Goal: Register for event/course: Sign up to attend an event or enroll in a course

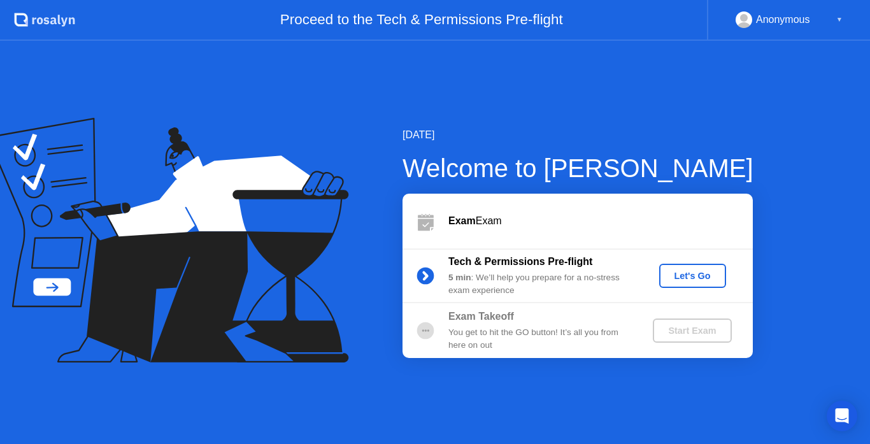
click at [695, 275] on div "Let's Go" at bounding box center [692, 276] width 57 height 10
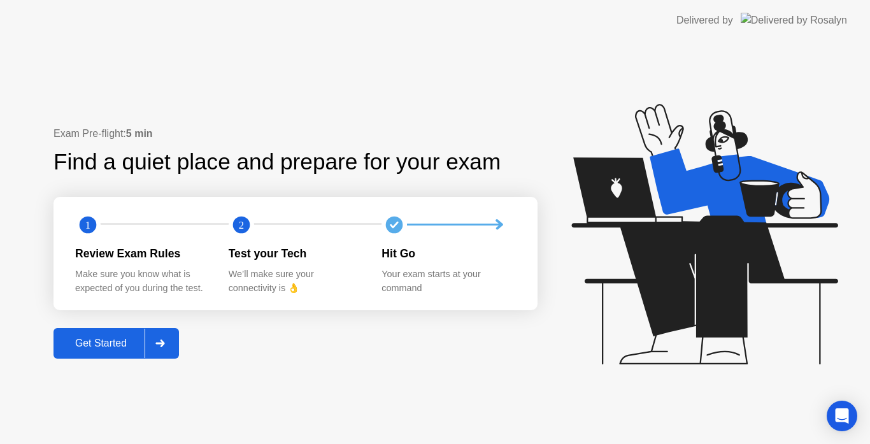
click at [101, 341] on div "Get Started" at bounding box center [100, 343] width 87 height 11
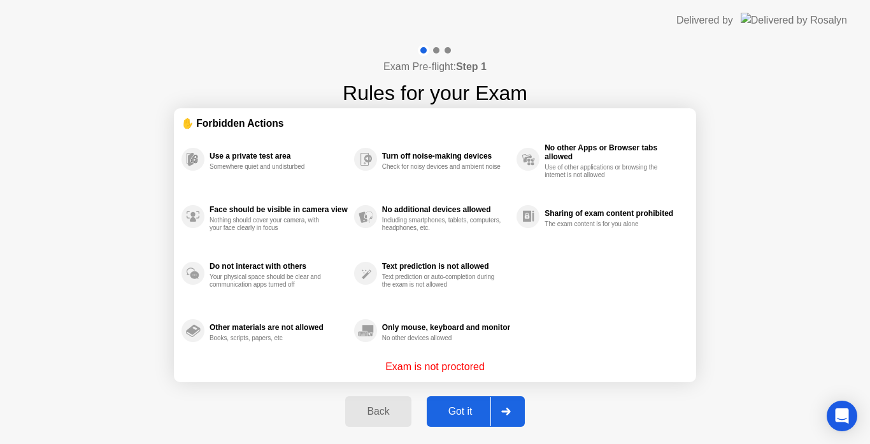
click at [447, 407] on div "Got it" at bounding box center [461, 411] width 60 height 11
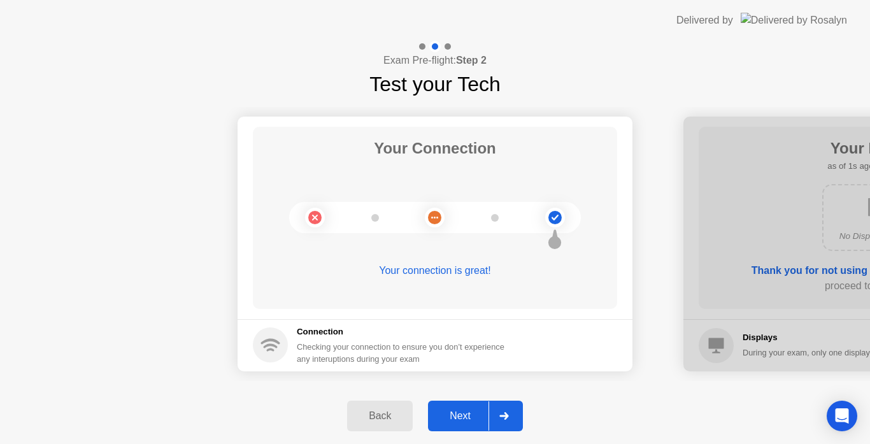
click at [463, 410] on div "Next" at bounding box center [460, 415] width 57 height 11
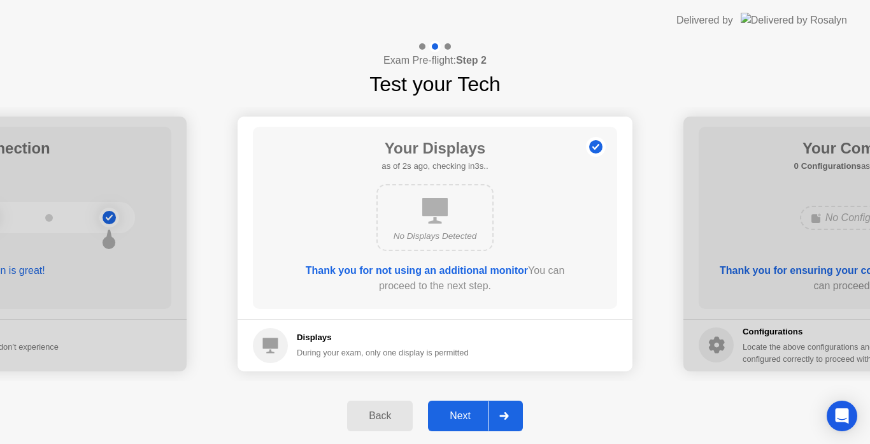
click at [463, 410] on div "Next" at bounding box center [460, 415] width 57 height 11
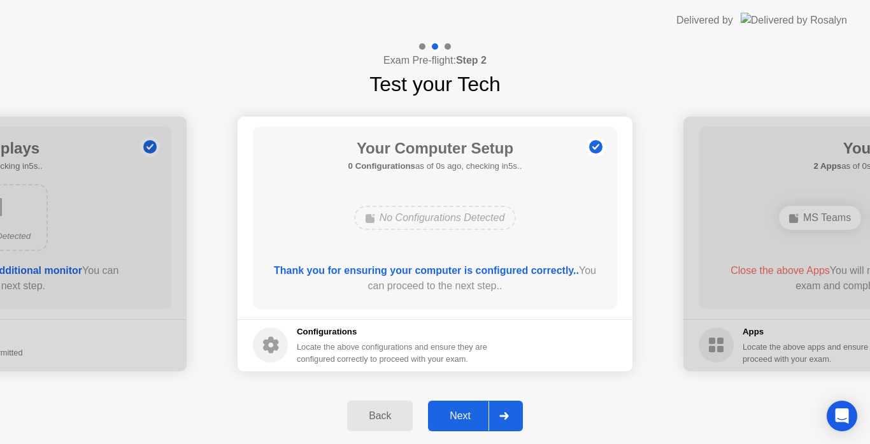
click at [463, 410] on div "Next" at bounding box center [460, 415] width 57 height 11
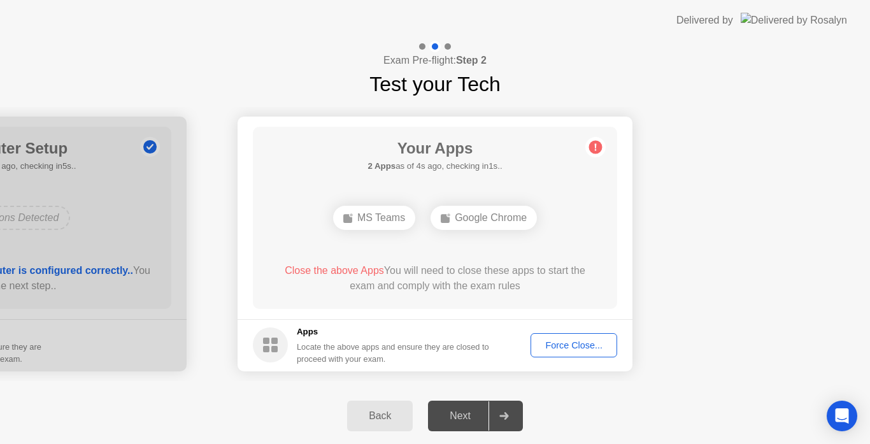
click at [558, 338] on button "Force Close..." at bounding box center [574, 345] width 87 height 24
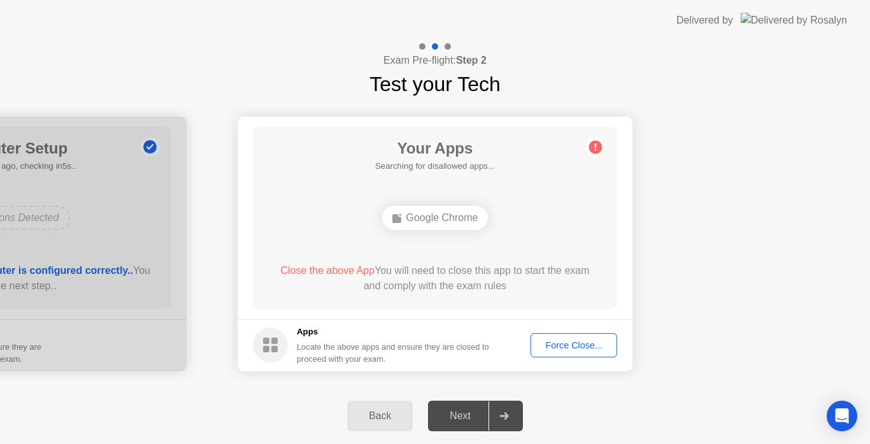
click at [427, 219] on div "Google Chrome" at bounding box center [435, 218] width 106 height 24
click at [563, 344] on div "Force Close..." at bounding box center [574, 345] width 78 height 10
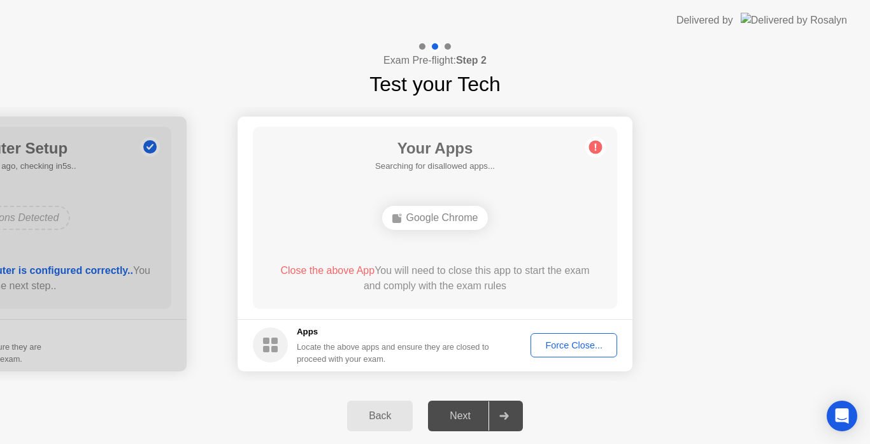
click at [581, 349] on div "Force Close..." at bounding box center [574, 345] width 78 height 10
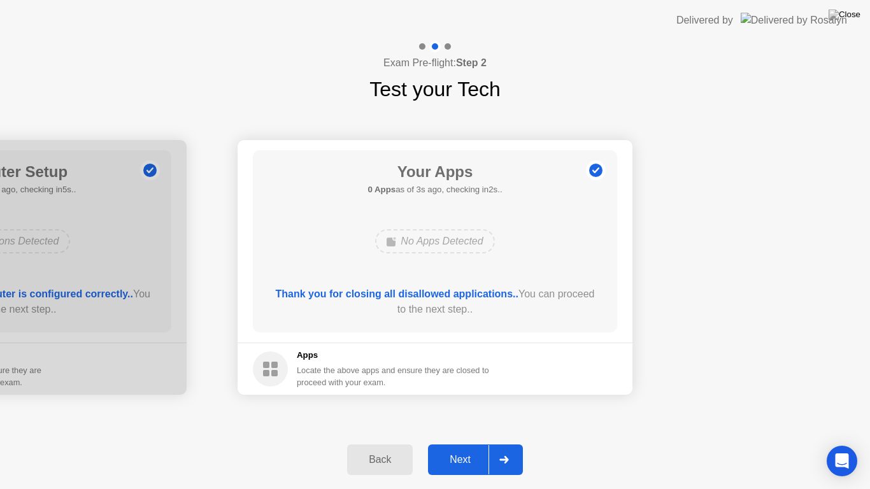
click at [462, 443] on div "Next" at bounding box center [460, 459] width 57 height 11
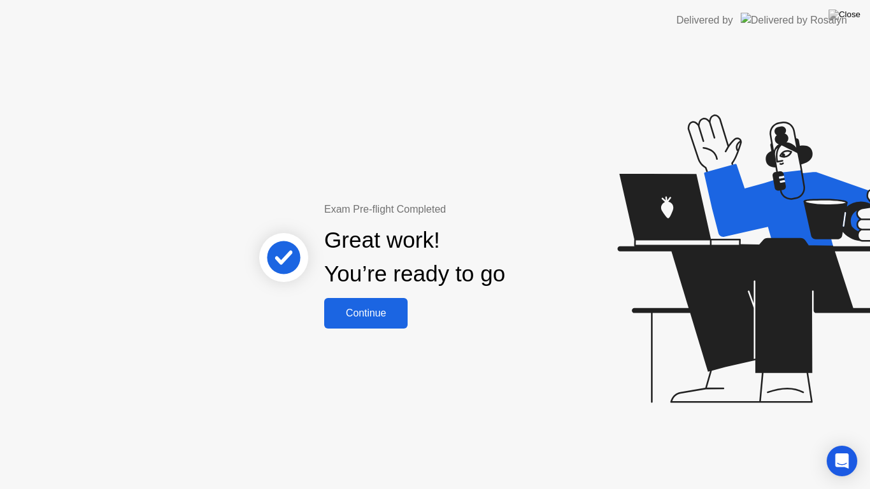
click at [371, 316] on div "Continue" at bounding box center [366, 313] width 76 height 11
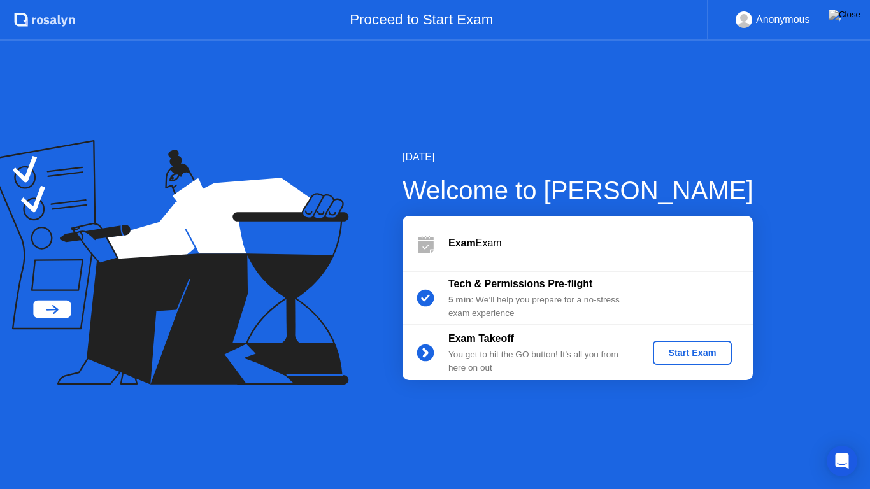
click at [683, 350] on div "Start Exam" at bounding box center [692, 353] width 68 height 10
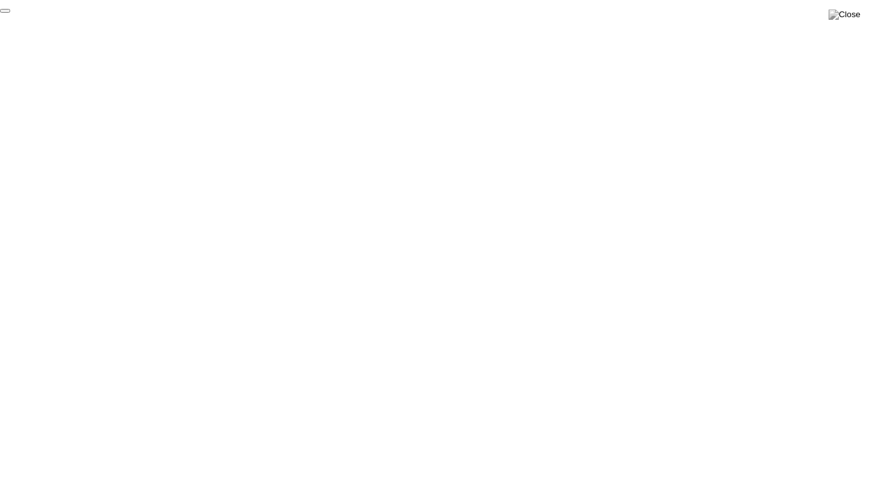
click at [10, 13] on button "End Proctoring Session" at bounding box center [5, 11] width 10 height 4
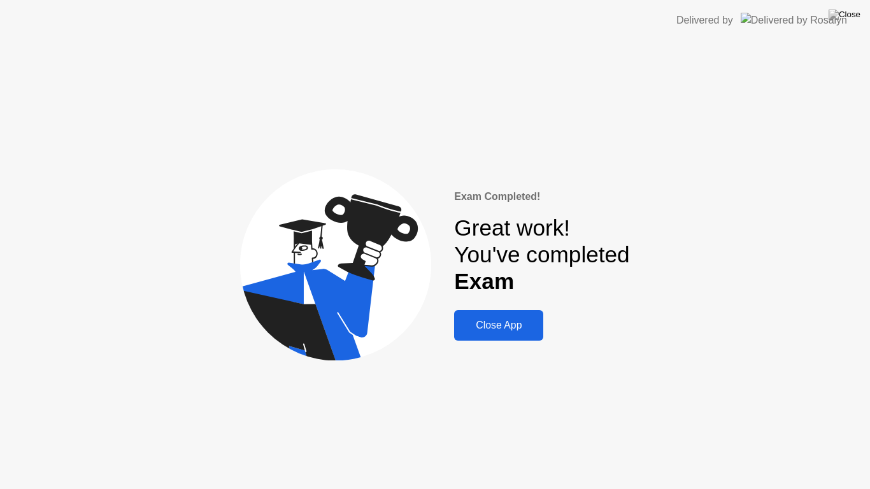
click at [526, 331] on div "Close App" at bounding box center [499, 325] width 82 height 11
